Goal: Transaction & Acquisition: Purchase product/service

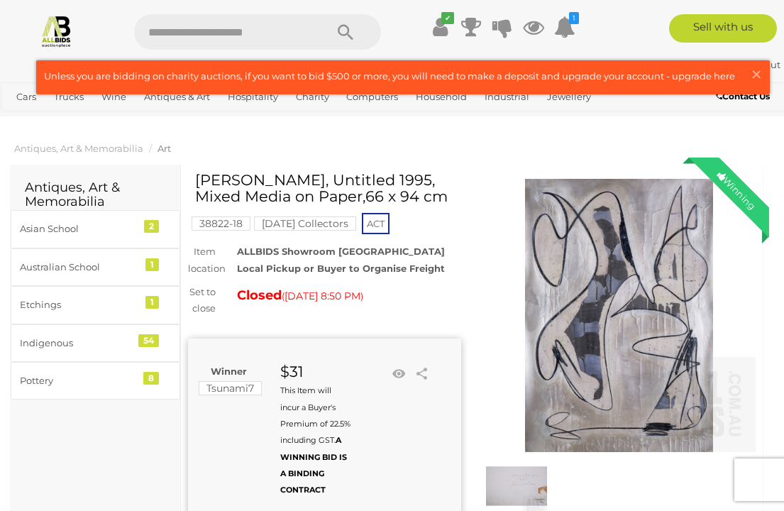
click at [757, 72] on span "×" at bounding box center [756, 74] width 13 height 28
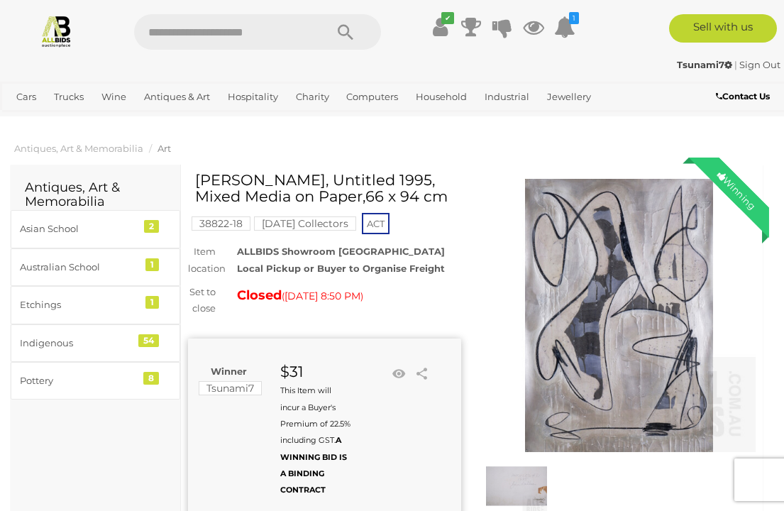
click at [0, 0] on link "Antiques & Vintage" at bounding box center [0, 0] width 0 height 0
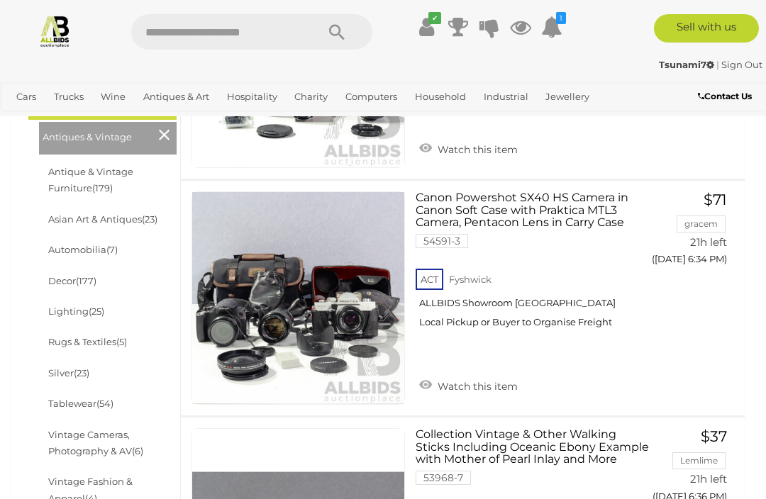
scroll to position [406, 0]
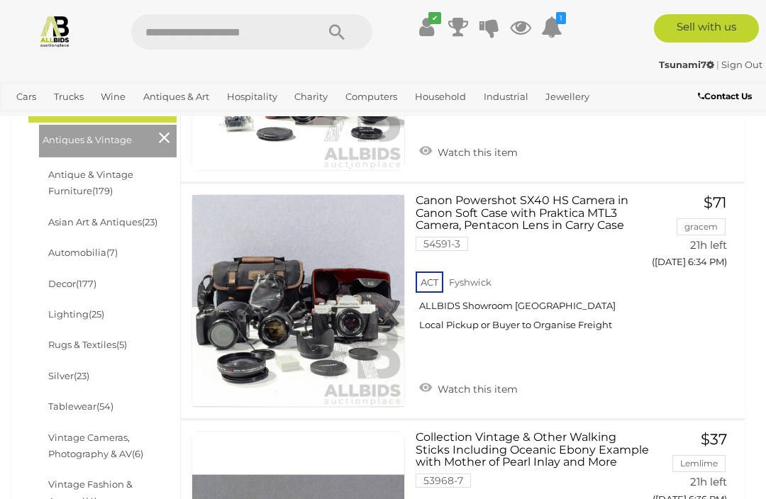
click at [559, 28] on icon at bounding box center [551, 27] width 21 height 26
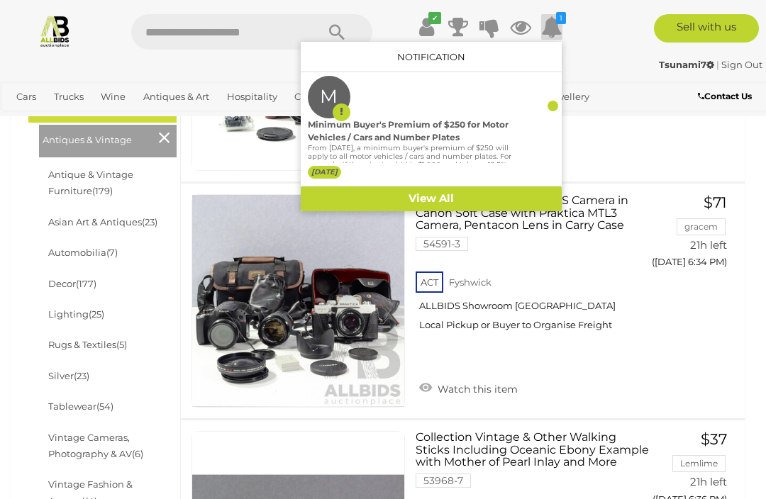
click at [621, 151] on div at bounding box center [383, 249] width 766 height 499
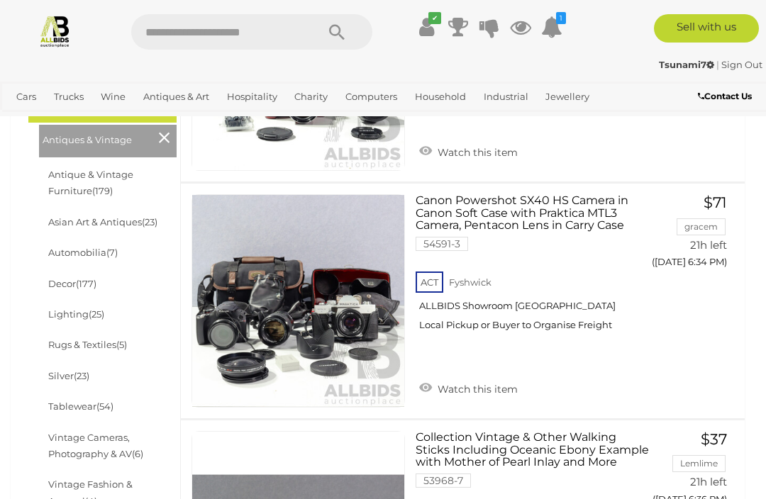
click at [0, 0] on link "View All Antiques & Art Auctions" at bounding box center [0, 0] width 0 height 0
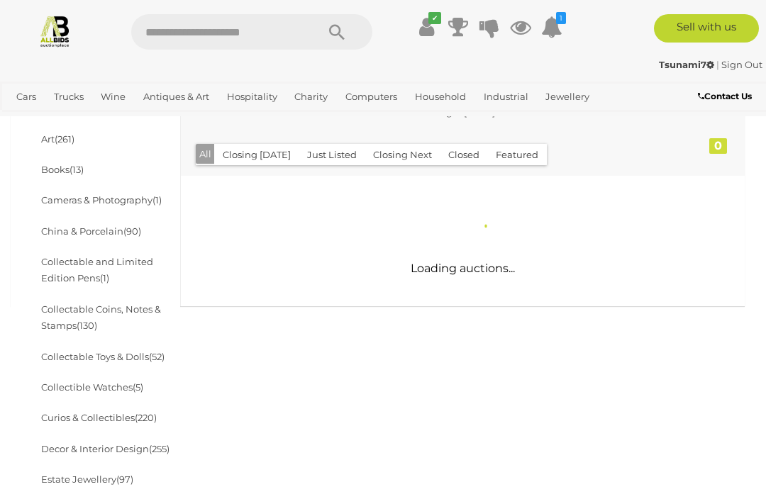
scroll to position [345, 0]
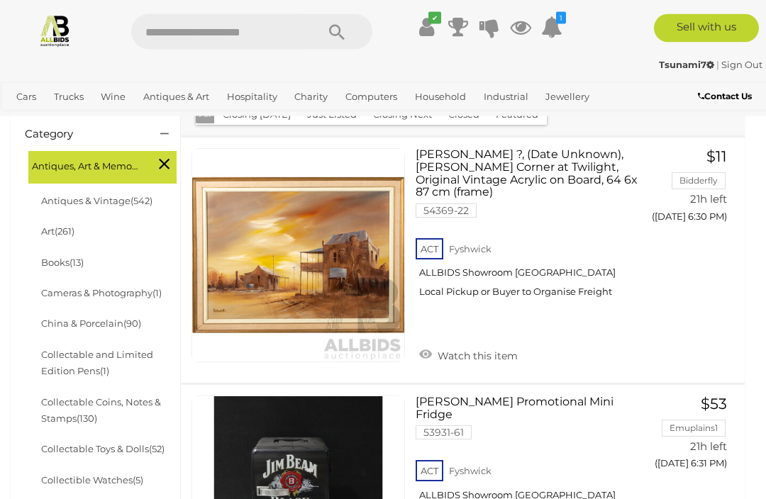
scroll to position [379, 0]
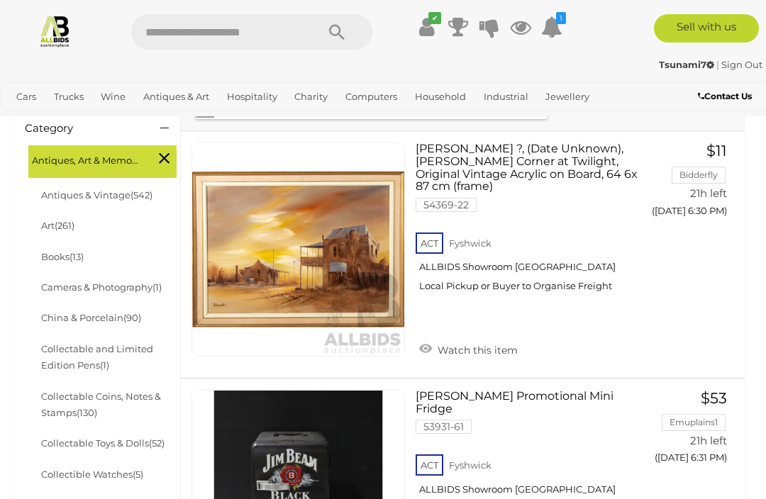
click at [88, 312] on link "China & Porcelain (90)" at bounding box center [91, 317] width 100 height 11
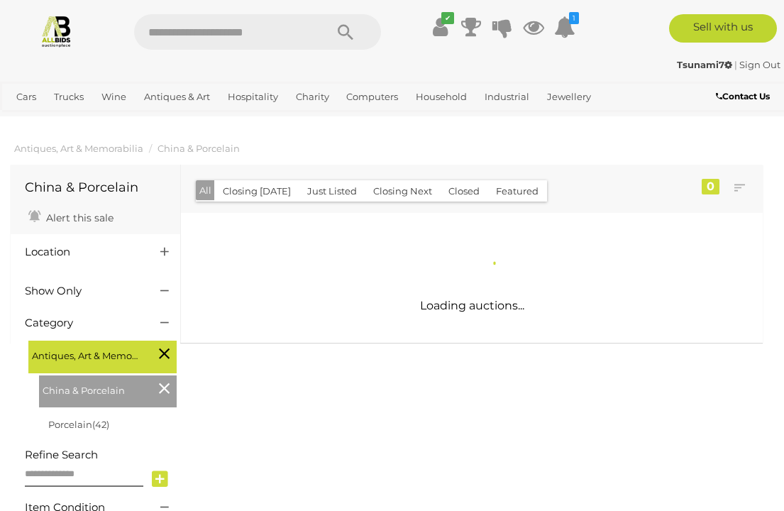
scroll to position [2, 0]
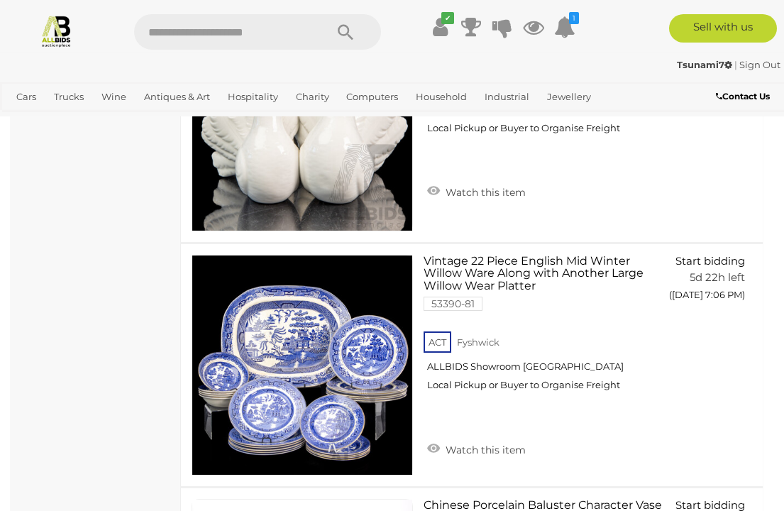
scroll to position [4715, 0]
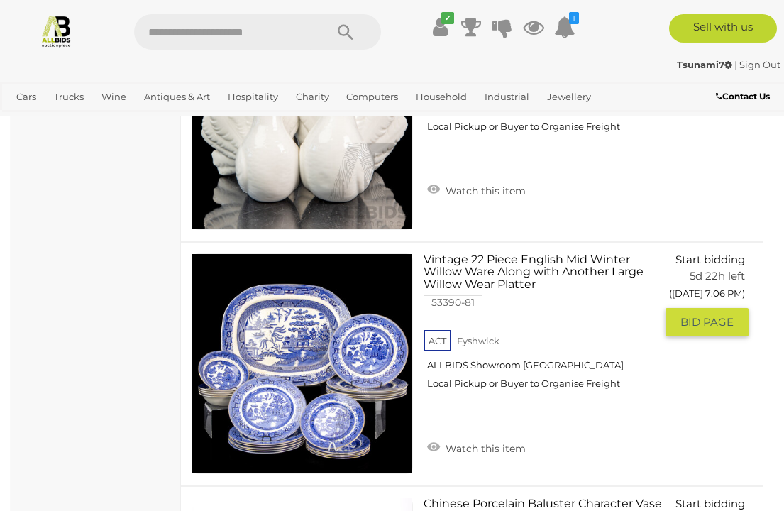
click at [706, 315] on span "BID PAGE" at bounding box center [706, 322] width 53 height 14
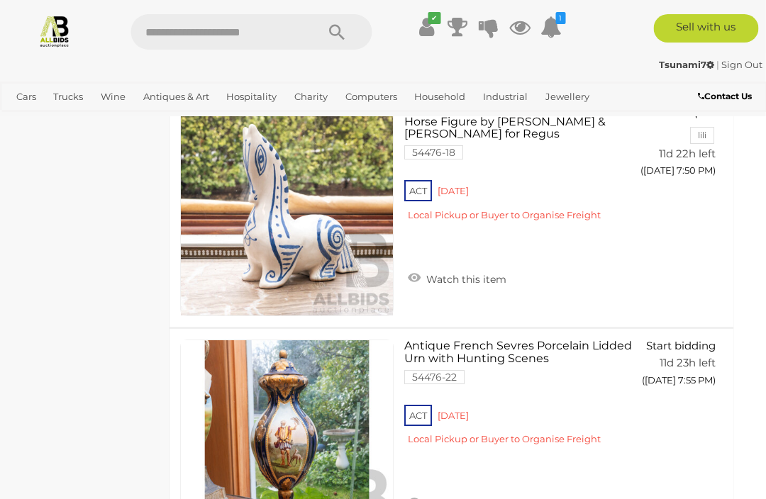
scroll to position [11709, 11]
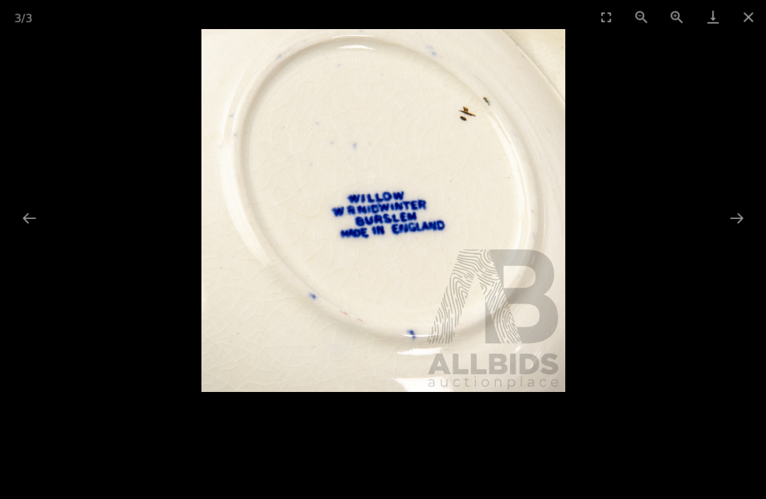
click at [38, 226] on button "Previous slide" at bounding box center [29, 218] width 30 height 28
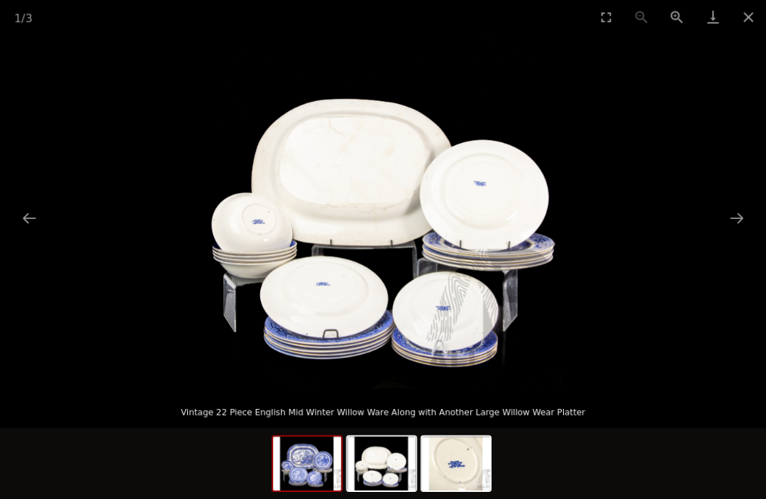
click at [321, 464] on img at bounding box center [307, 464] width 68 height 54
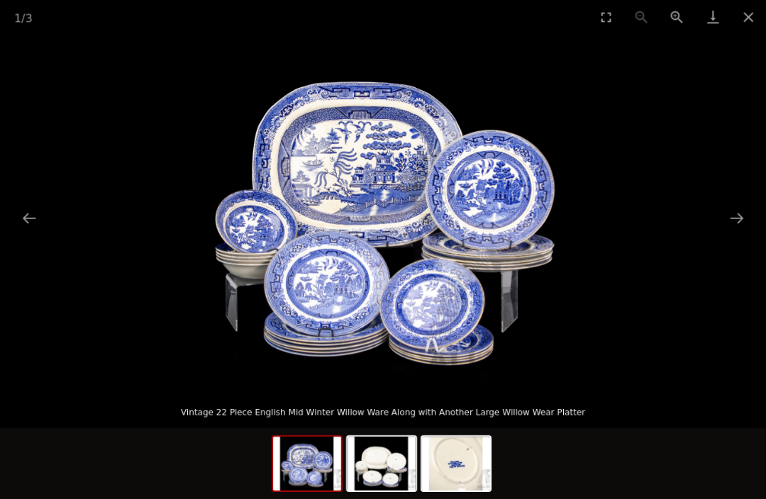
click at [760, 227] on picture at bounding box center [383, 210] width 766 height 355
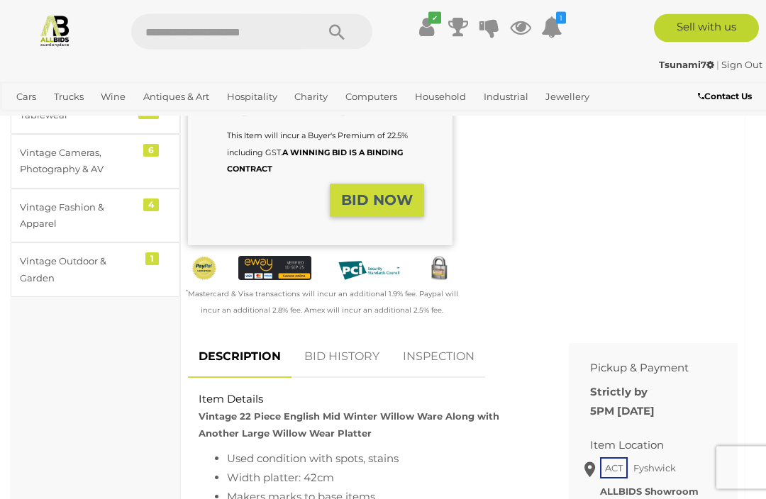
scroll to position [389, 0]
